Goal: Transaction & Acquisition: Subscribe to service/newsletter

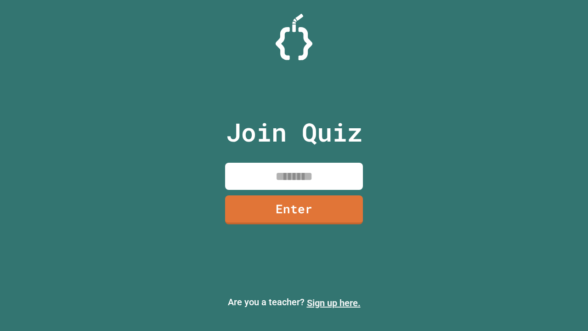
click at [334, 303] on link "Sign up here." at bounding box center [334, 302] width 54 height 11
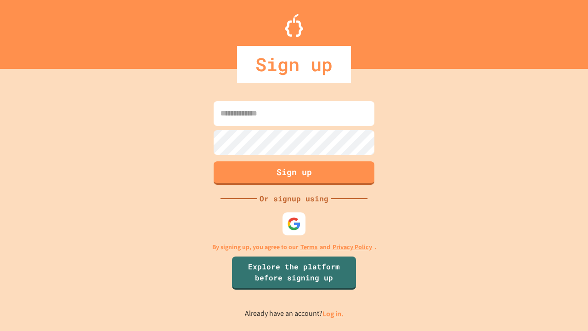
click at [334, 313] on link "Log in." at bounding box center [333, 314] width 21 height 10
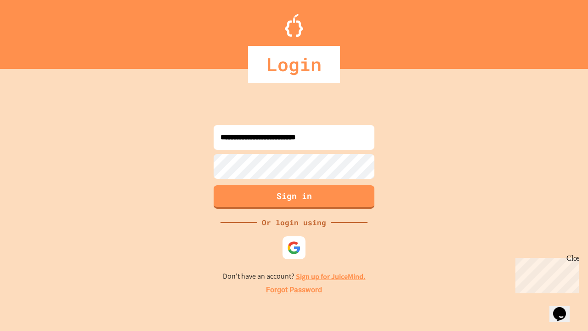
type input "**********"
